Goal: Information Seeking & Learning: Understand process/instructions

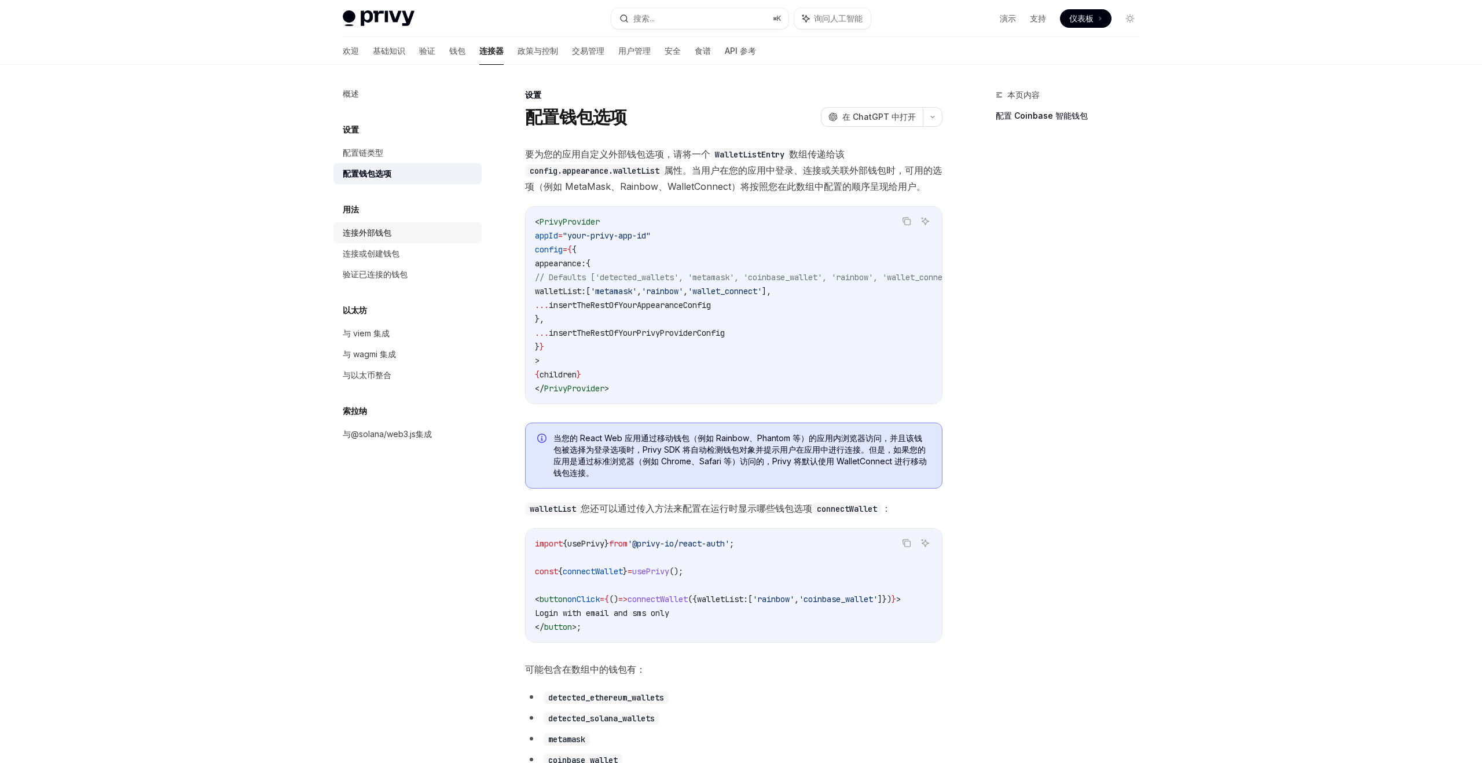
scroll to position [1270, 0]
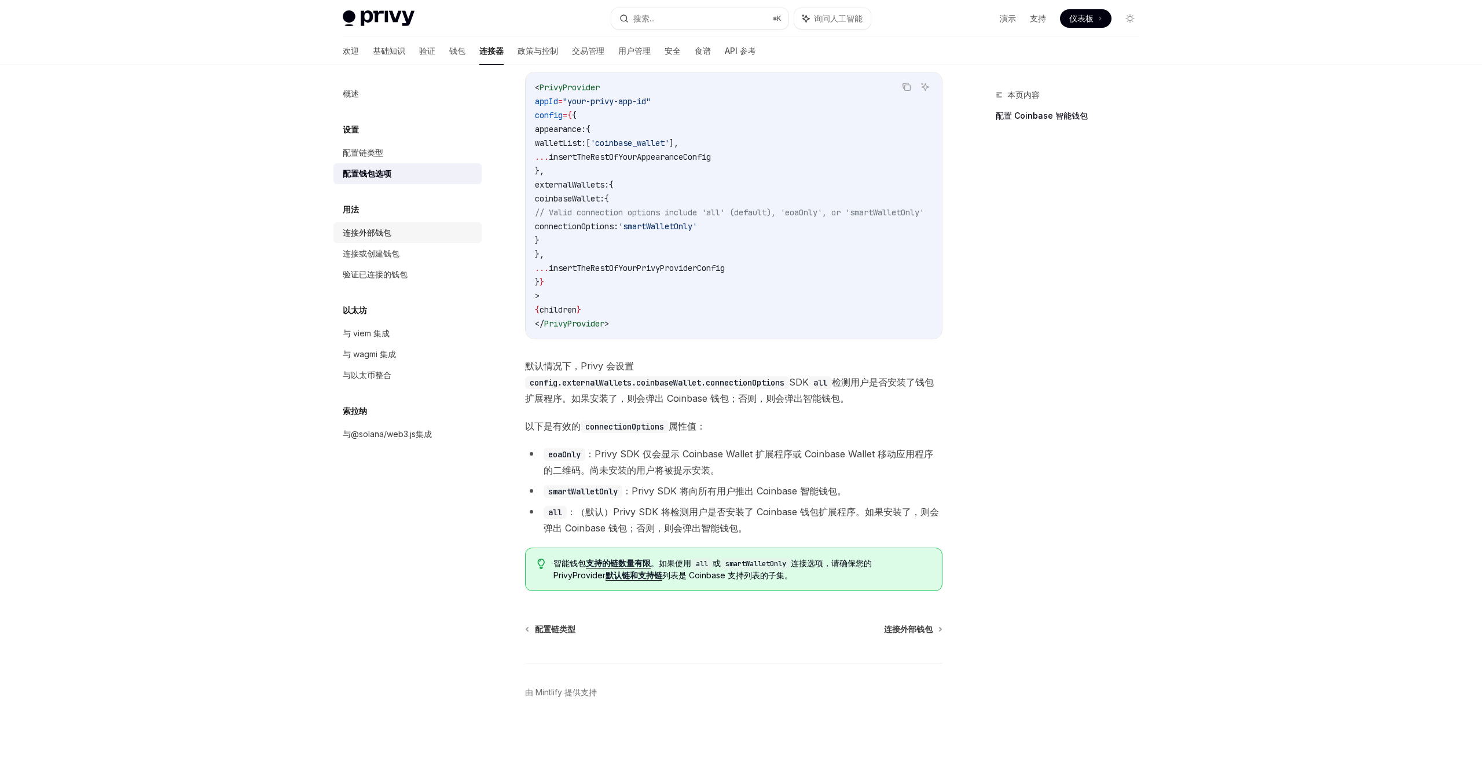
click at [397, 228] on div "连接外部钱包" at bounding box center [409, 233] width 132 height 14
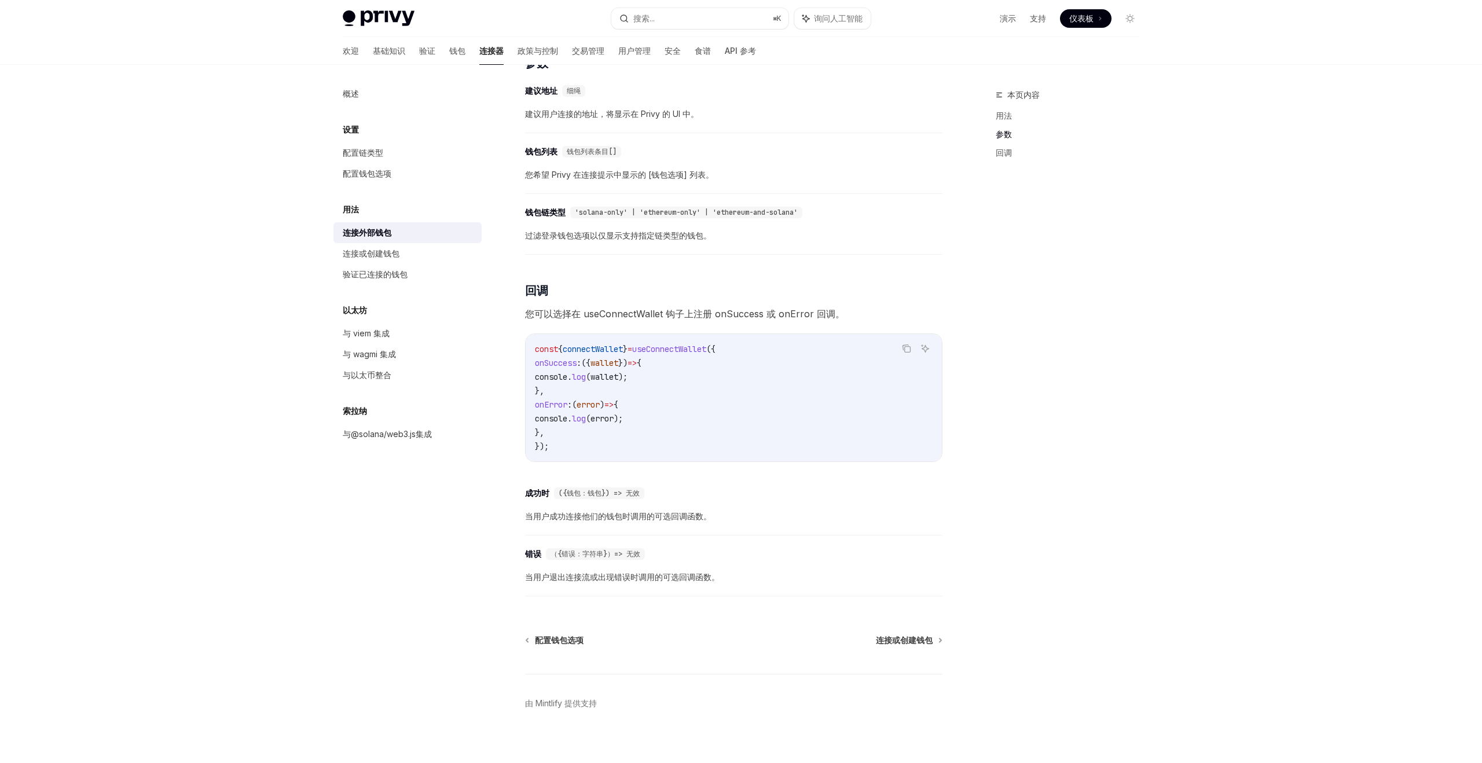
scroll to position [481, 0]
click at [388, 181] on link "配置钱包选项" at bounding box center [408, 173] width 148 height 21
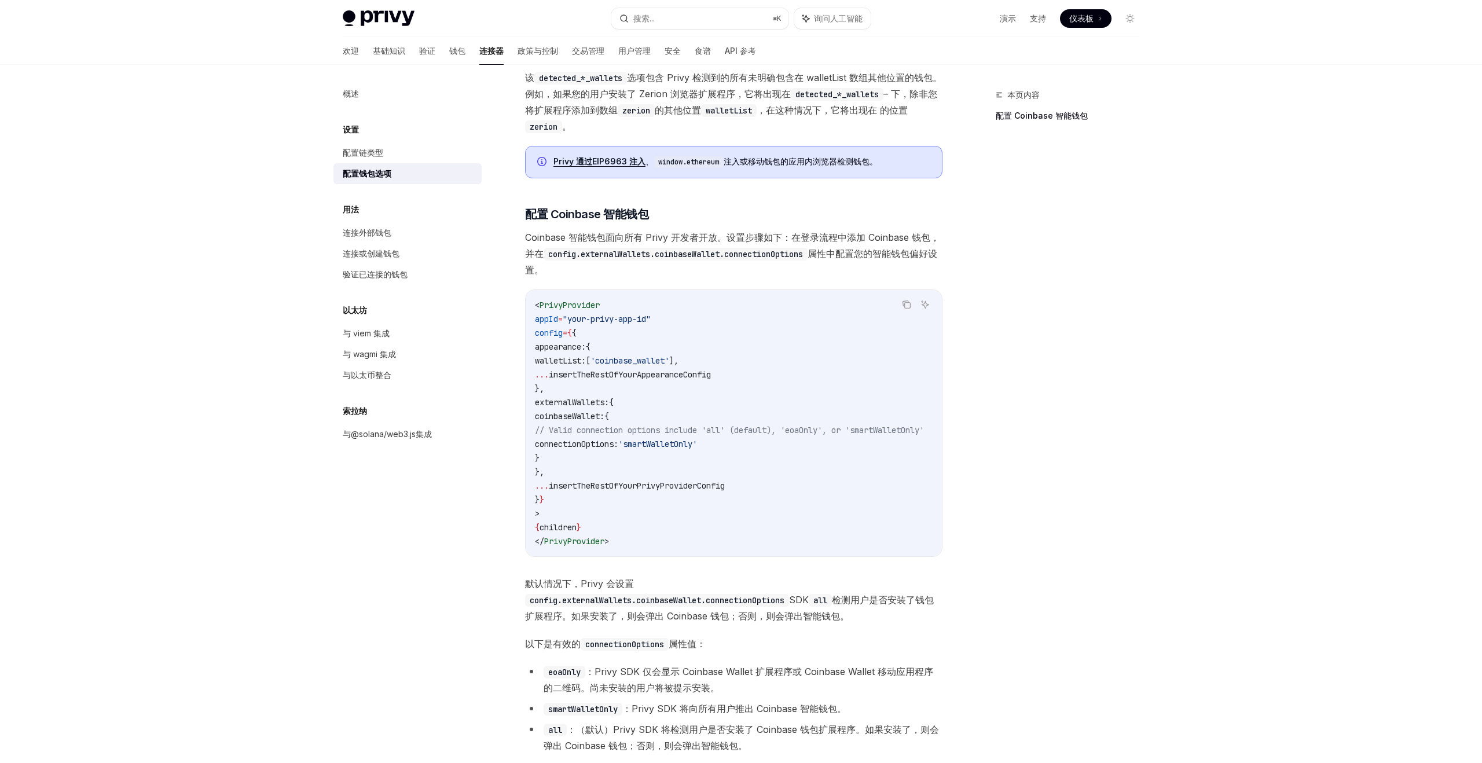
scroll to position [1275, 0]
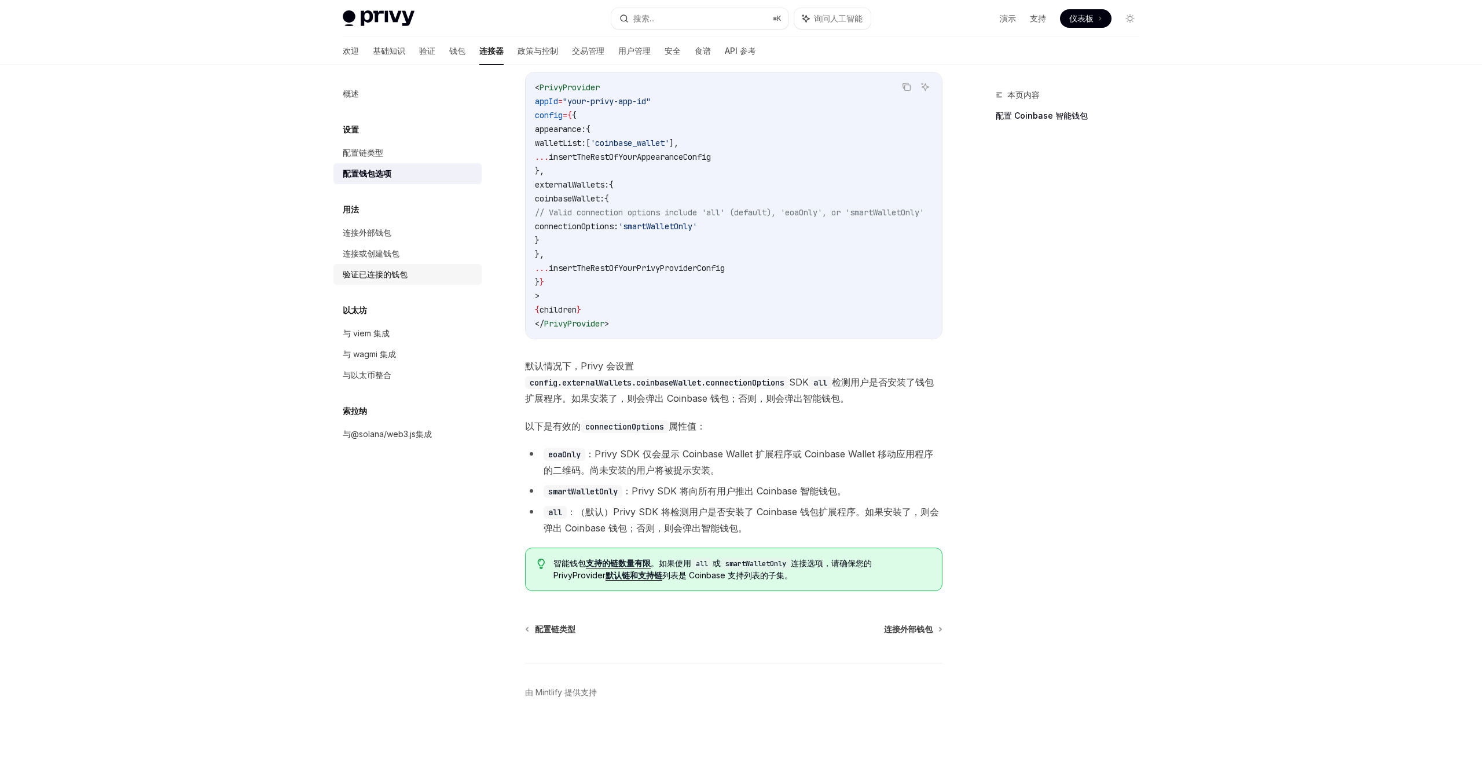
click at [402, 276] on font "验证已连接的钱包" at bounding box center [375, 274] width 65 height 10
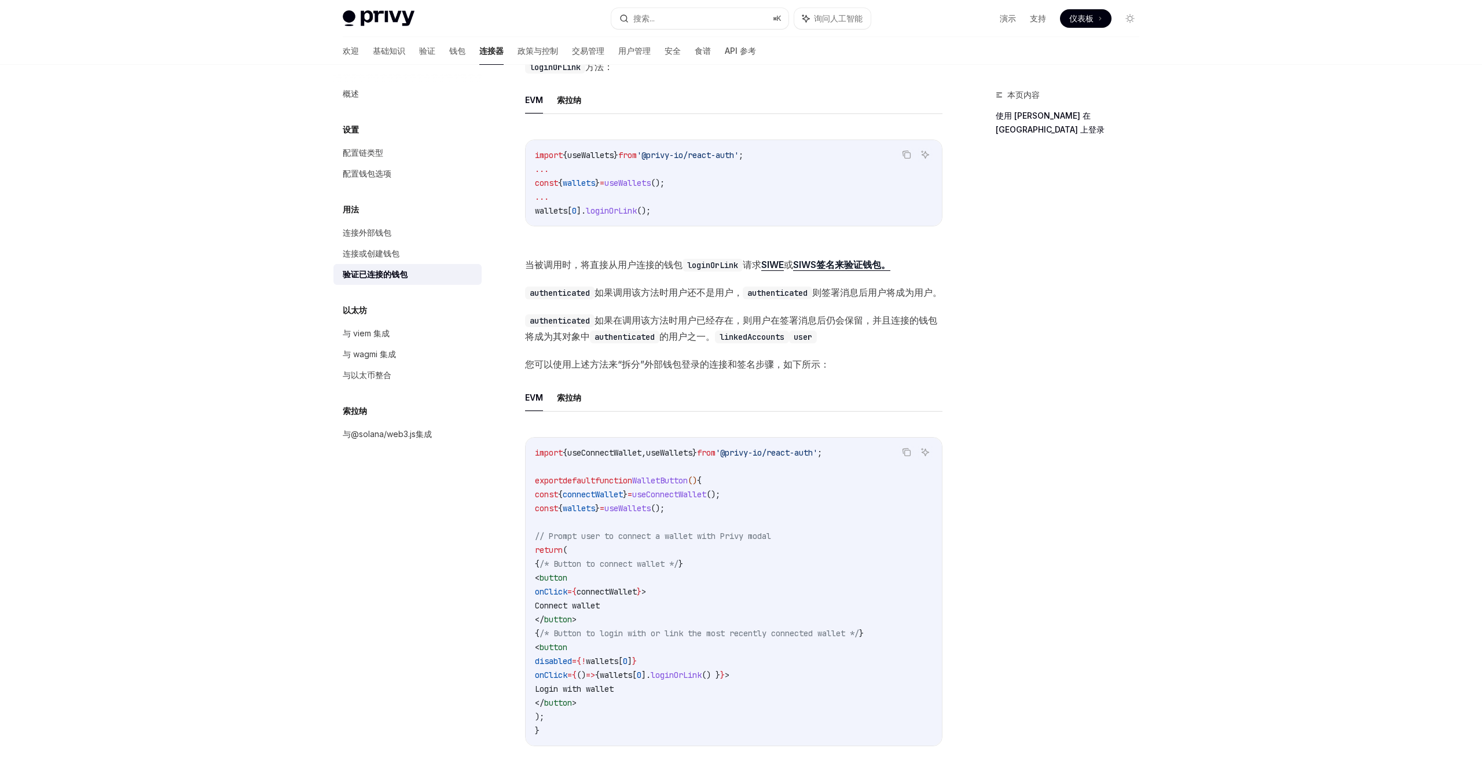
scroll to position [192, 0]
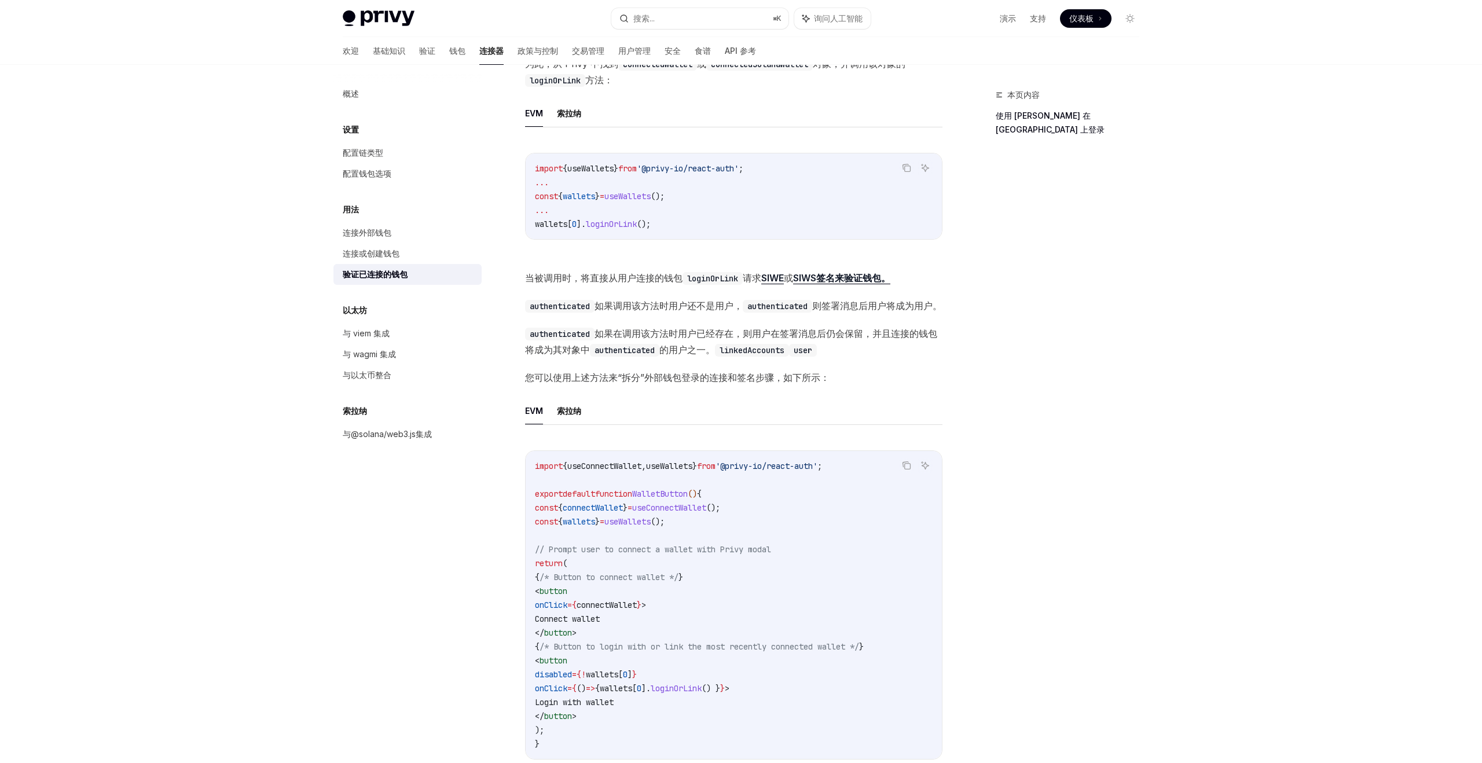
type textarea "*"
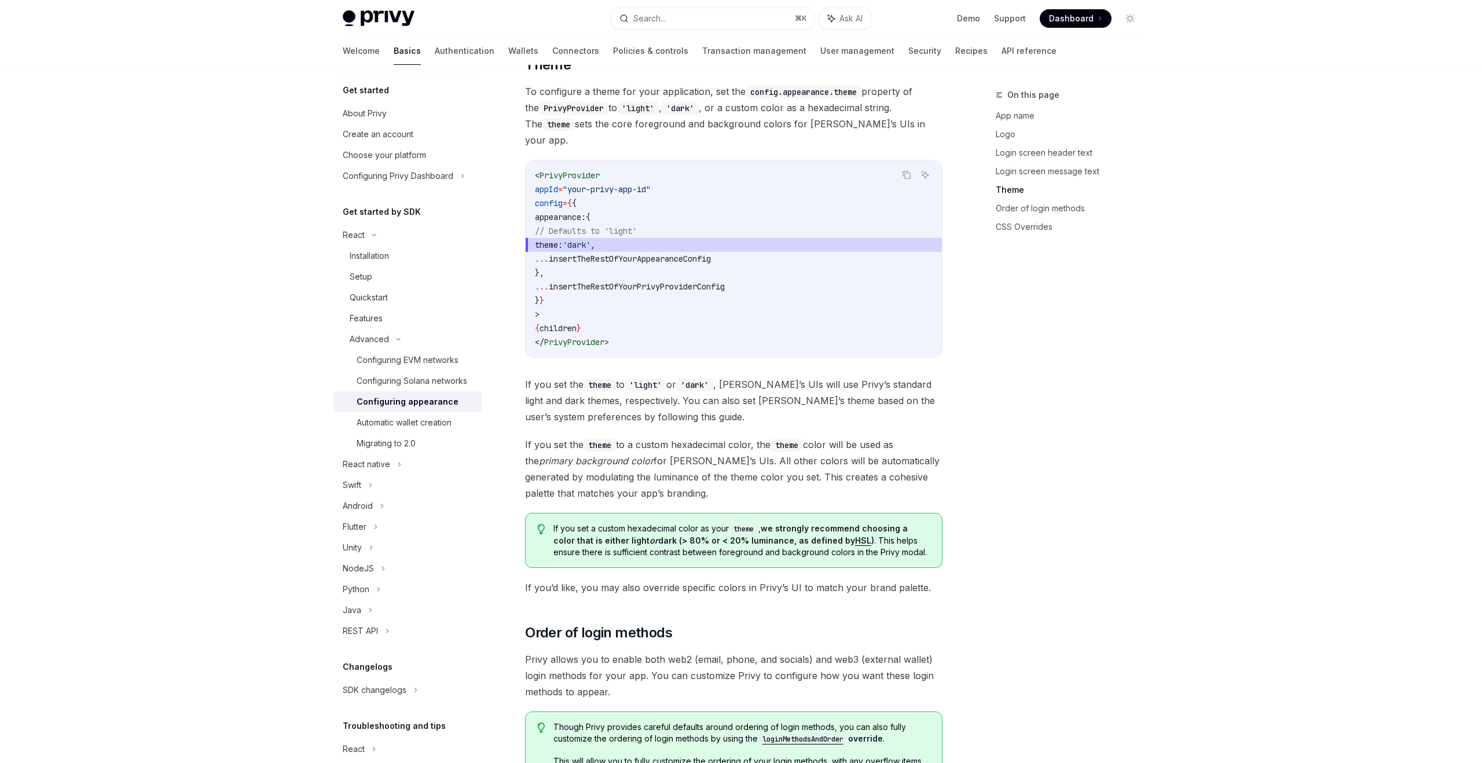
scroll to position [1711, 0]
